Goal: Transaction & Acquisition: Purchase product/service

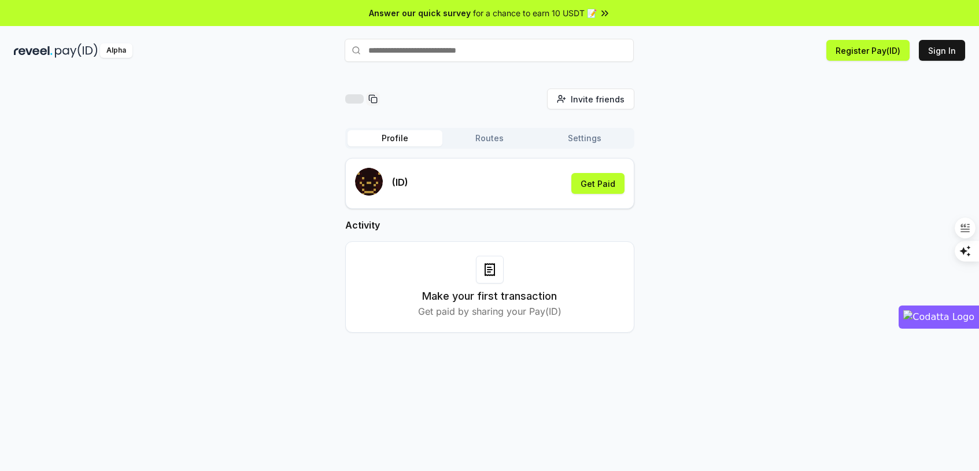
click at [432, 51] on input "text" at bounding box center [489, 50] width 289 height 23
click at [462, 178] on div "(ID) Get Paid" at bounding box center [490, 183] width 270 height 31
click at [449, 57] on input "text" at bounding box center [489, 50] width 289 height 23
paste input "*******"
type input "*******"
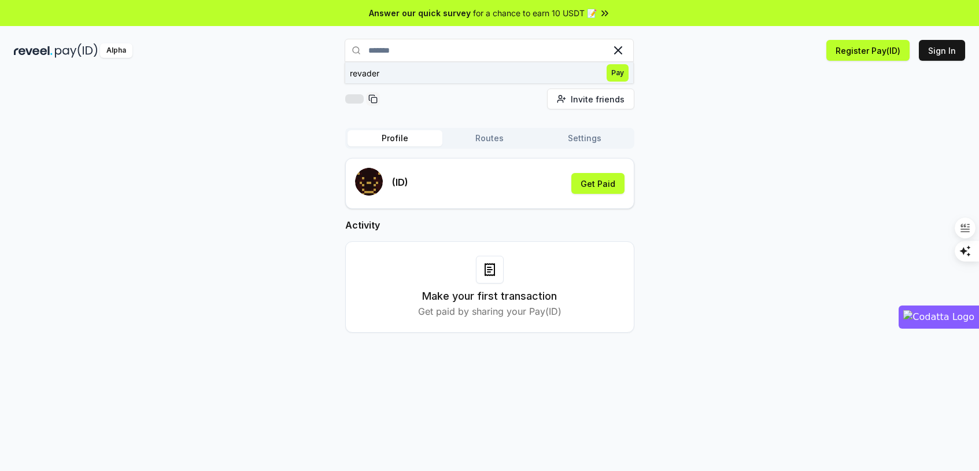
click at [616, 71] on span "Pay" at bounding box center [618, 72] width 22 height 17
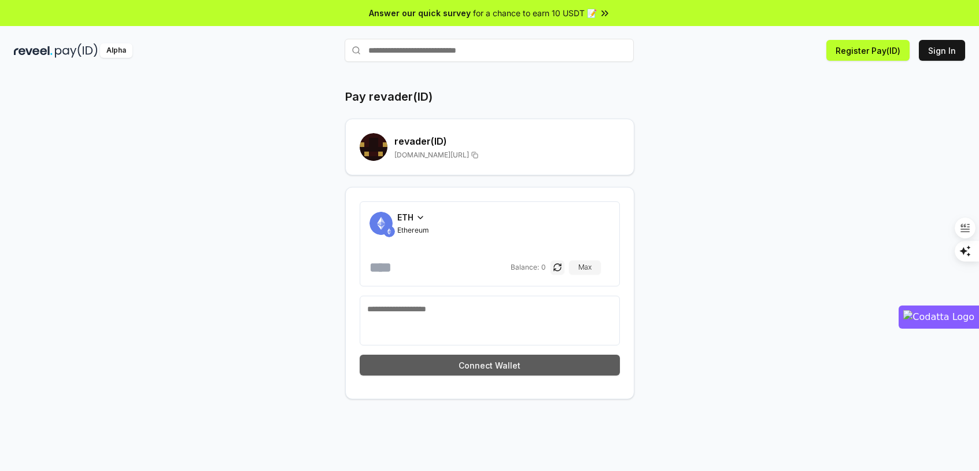
click at [511, 366] on button "Connect Wallet" at bounding box center [490, 365] width 260 height 21
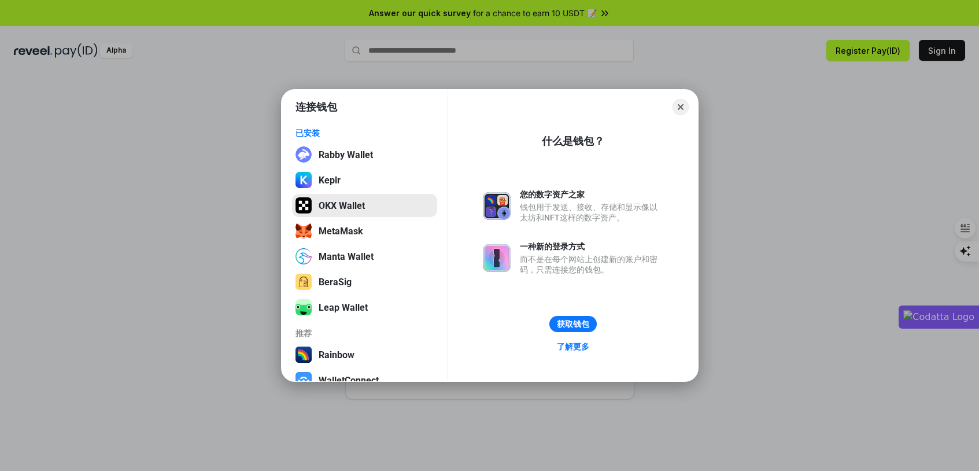
click at [383, 207] on button "OKX Wallet" at bounding box center [364, 205] width 145 height 23
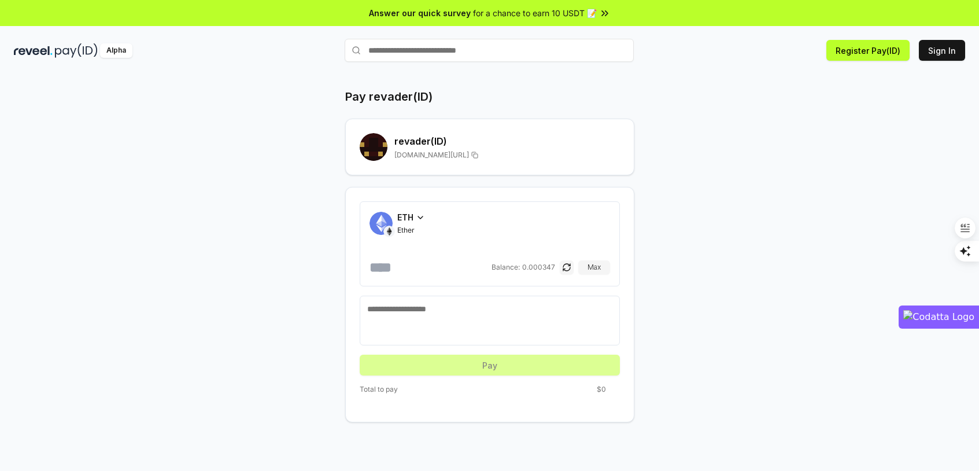
click at [417, 220] on icon at bounding box center [420, 217] width 9 height 9
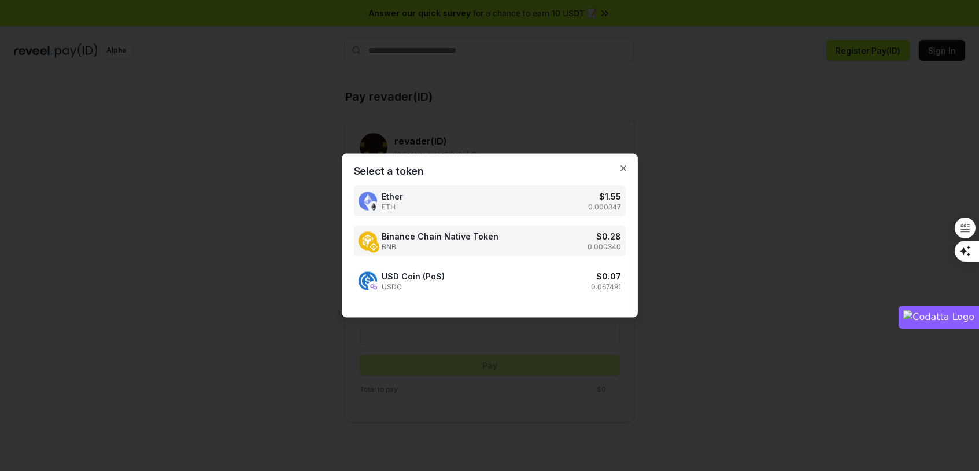
click at [444, 237] on span "Binance Chain Native Token" at bounding box center [440, 236] width 117 height 12
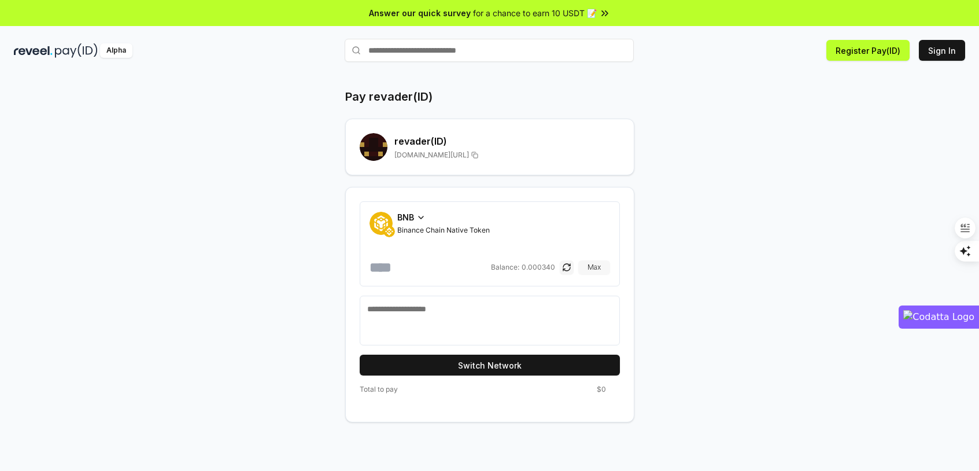
click at [597, 265] on button "Max" at bounding box center [594, 267] width 32 height 14
type input "**********"
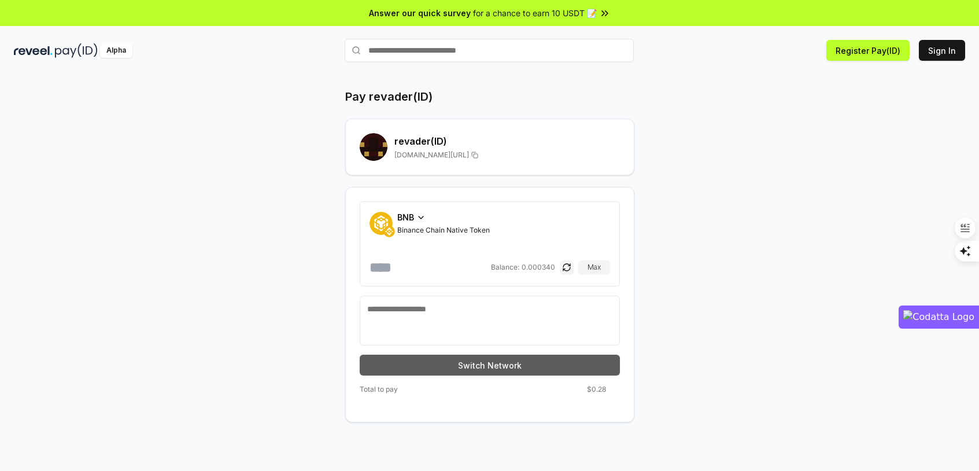
click at [515, 363] on button "Switch Network" at bounding box center [490, 365] width 260 height 21
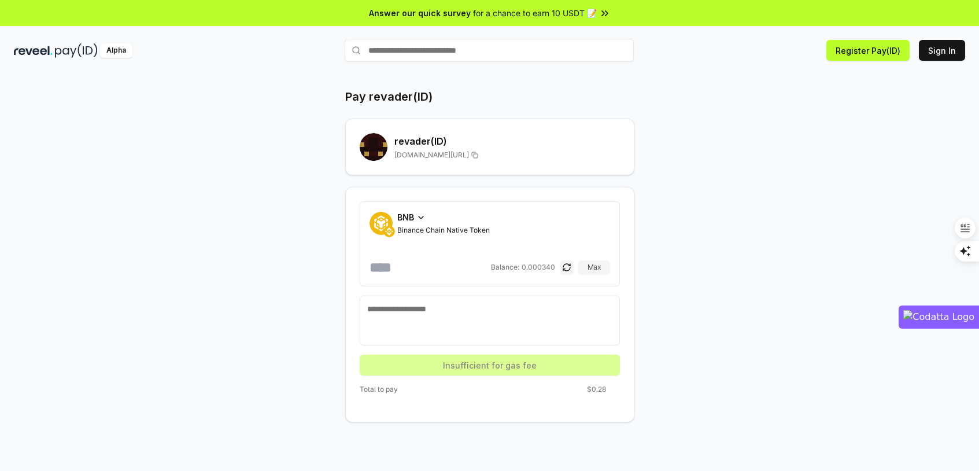
click at [414, 218] on div "BNB" at bounding box center [443, 217] width 93 height 12
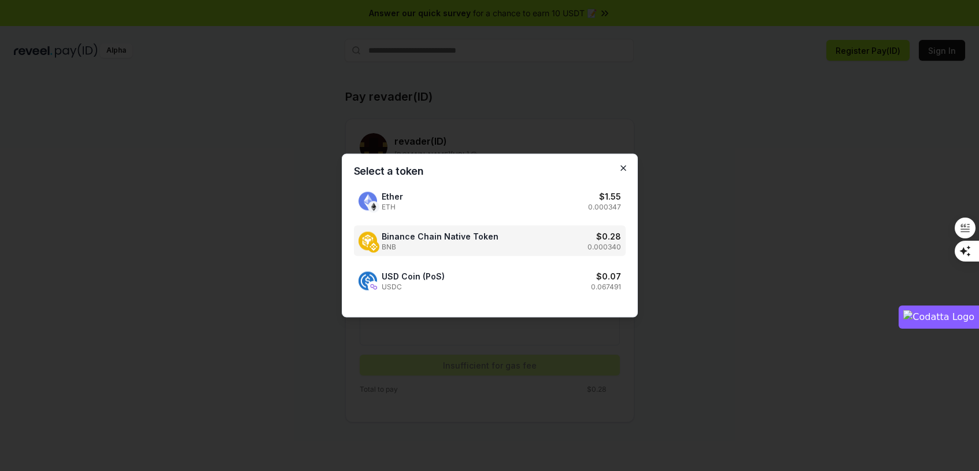
click at [626, 167] on icon "button" at bounding box center [623, 168] width 9 height 9
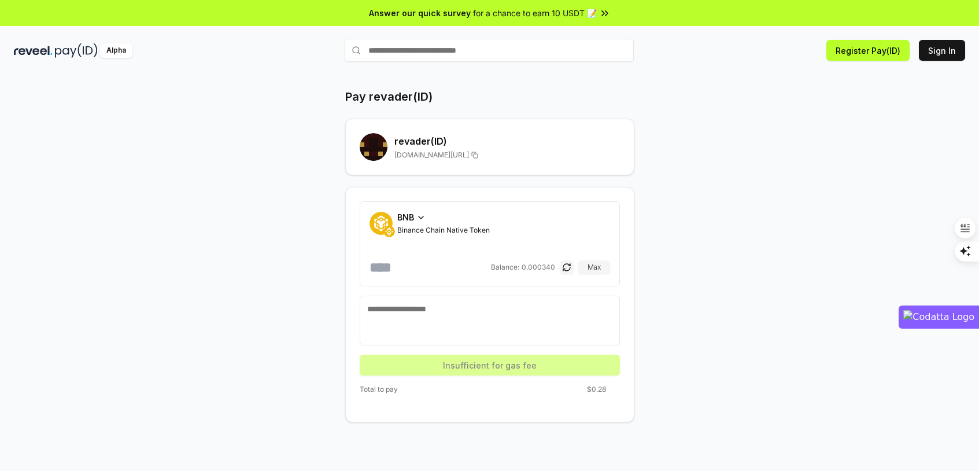
click at [438, 152] on span "reveel.id/pay/revader" at bounding box center [431, 154] width 75 height 9
click at [439, 152] on span "reveel.id/pay/revader" at bounding box center [431, 154] width 75 height 9
click at [405, 157] on span "reveel.id/pay/revader" at bounding box center [431, 154] width 75 height 9
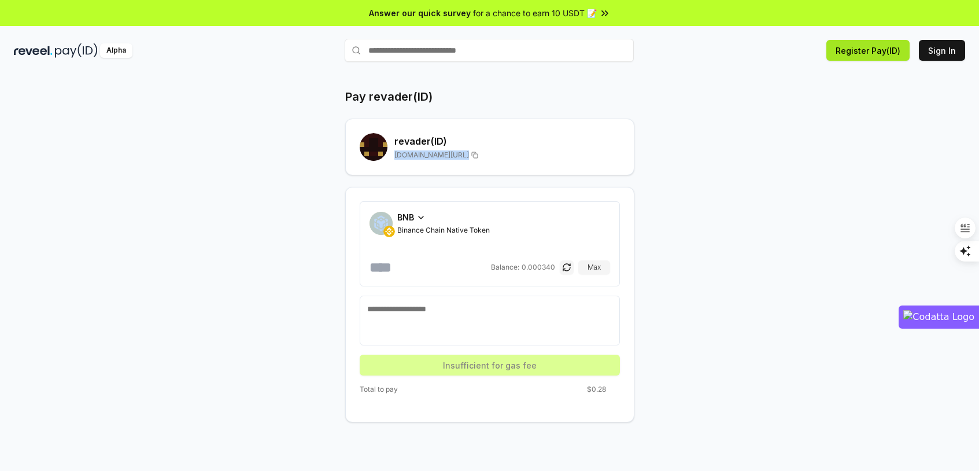
click at [875, 54] on button "Register Pay(ID)" at bounding box center [868, 50] width 83 height 21
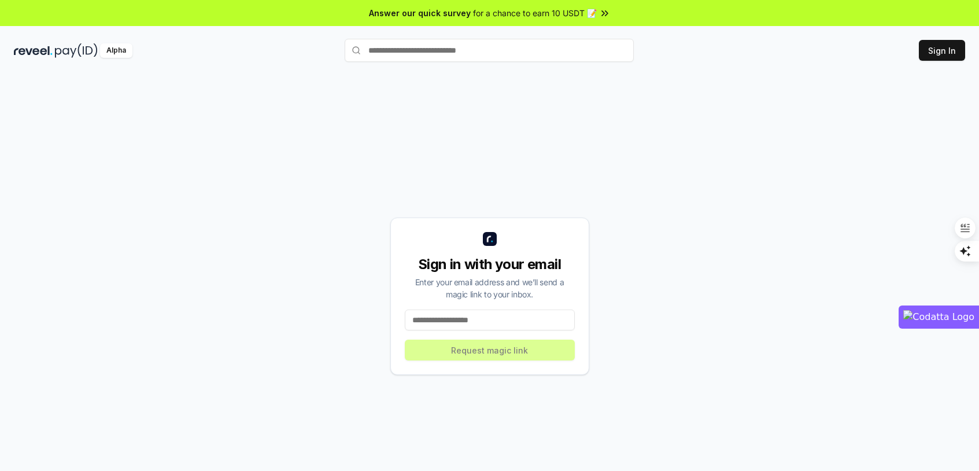
click at [497, 319] on input at bounding box center [490, 319] width 170 height 21
click at [481, 56] on input "text" at bounding box center [489, 50] width 289 height 23
type input "*******"
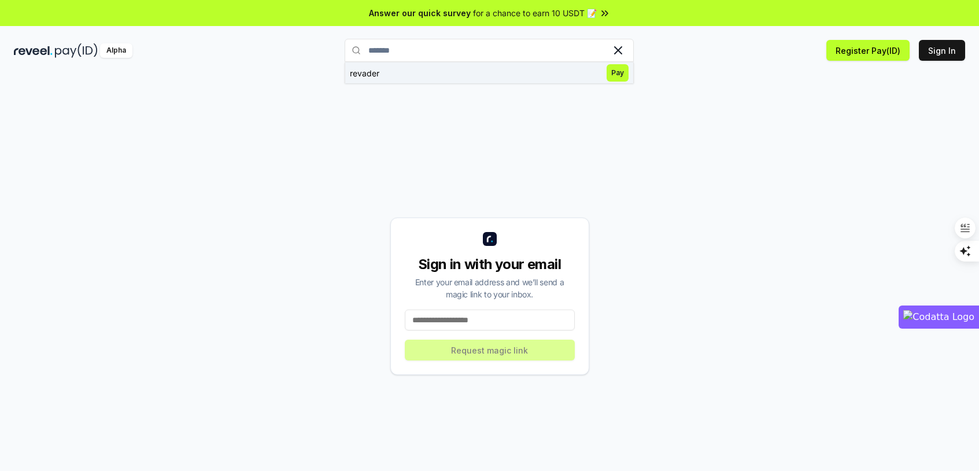
click at [615, 73] on span "Pay" at bounding box center [618, 72] width 22 height 17
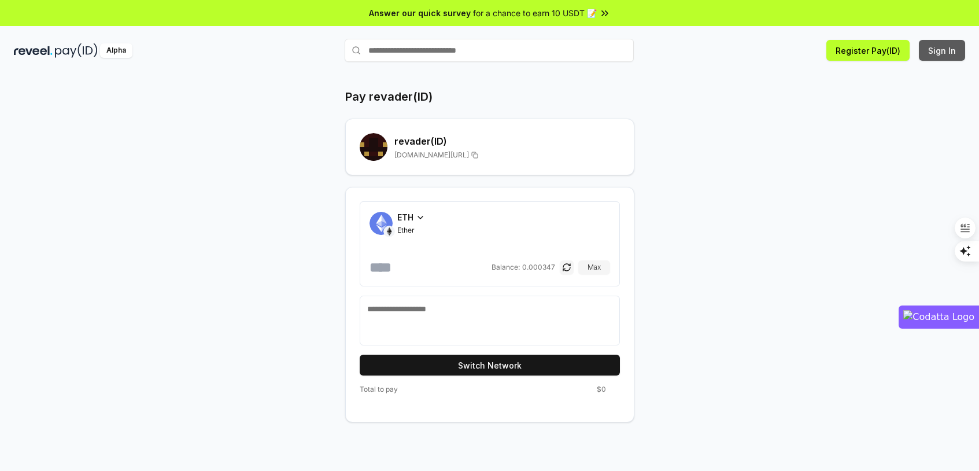
click at [949, 49] on button "Sign In" at bounding box center [942, 50] width 46 height 21
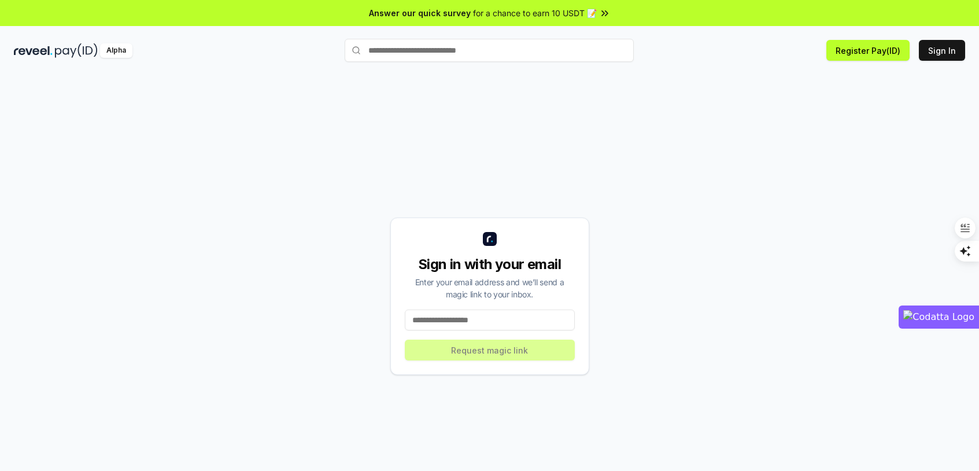
click at [484, 321] on input at bounding box center [490, 319] width 170 height 21
